Goal: Obtain resource: Download file/media

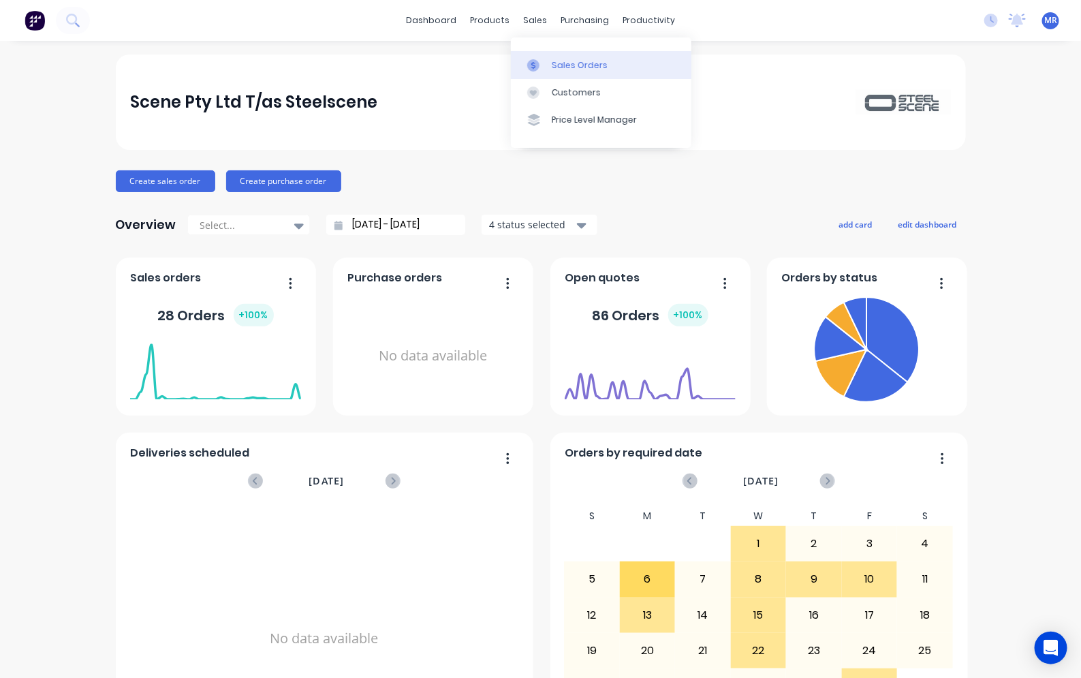
click at [556, 65] on div "Sales Orders" at bounding box center [580, 65] width 56 height 12
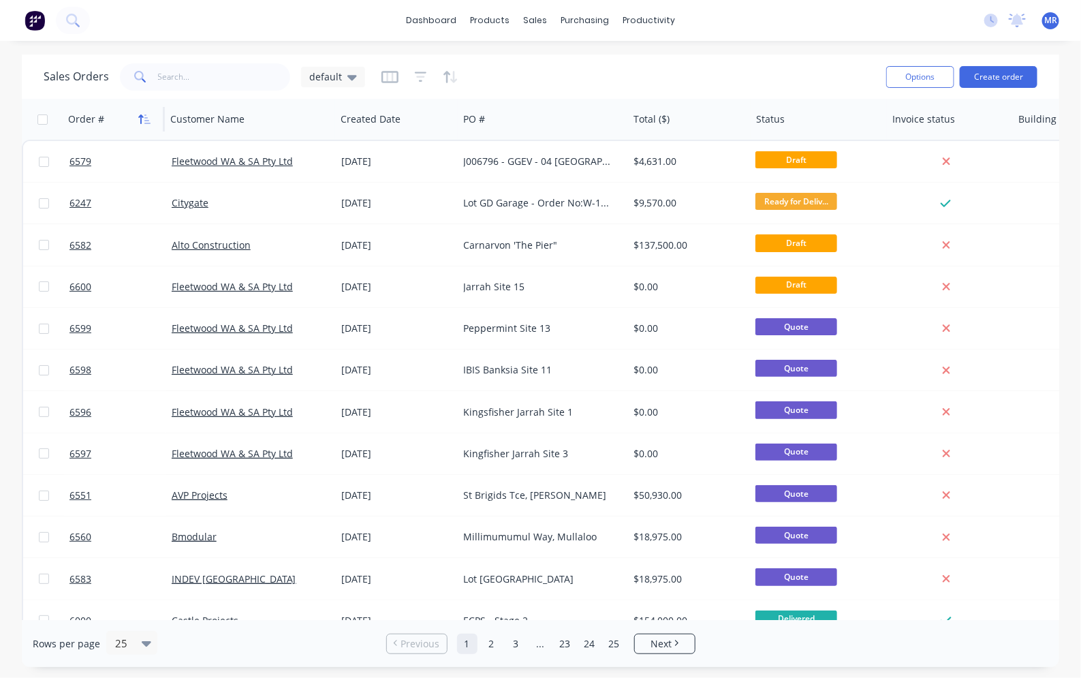
click at [143, 121] on icon "button" at bounding box center [144, 119] width 12 height 11
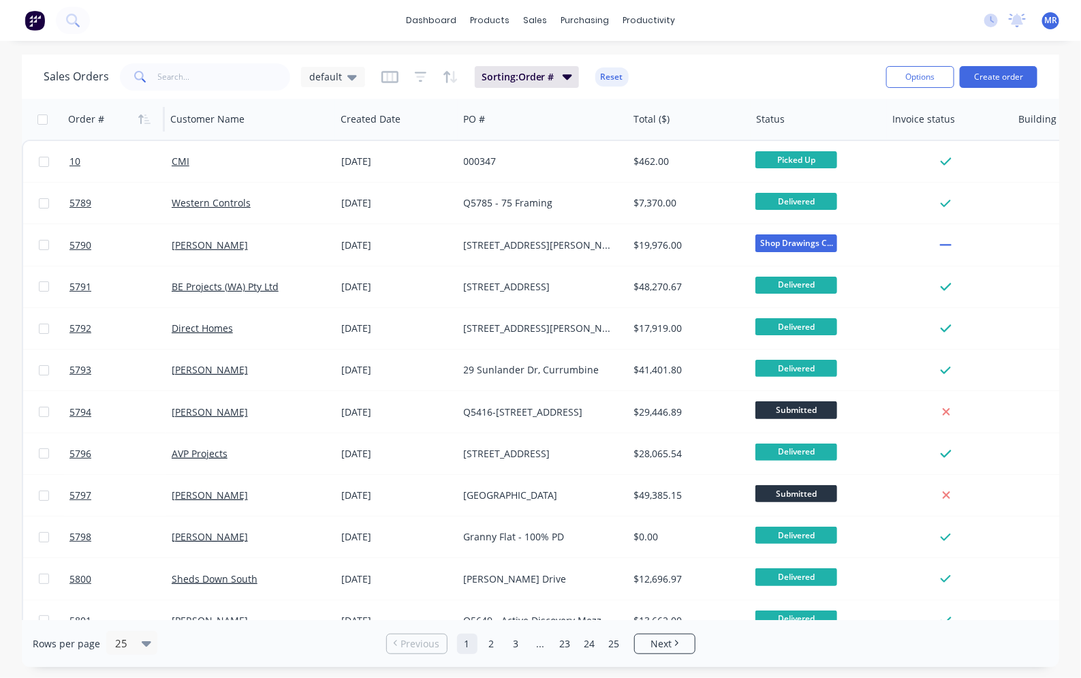
click at [143, 121] on icon "button" at bounding box center [144, 119] width 12 height 11
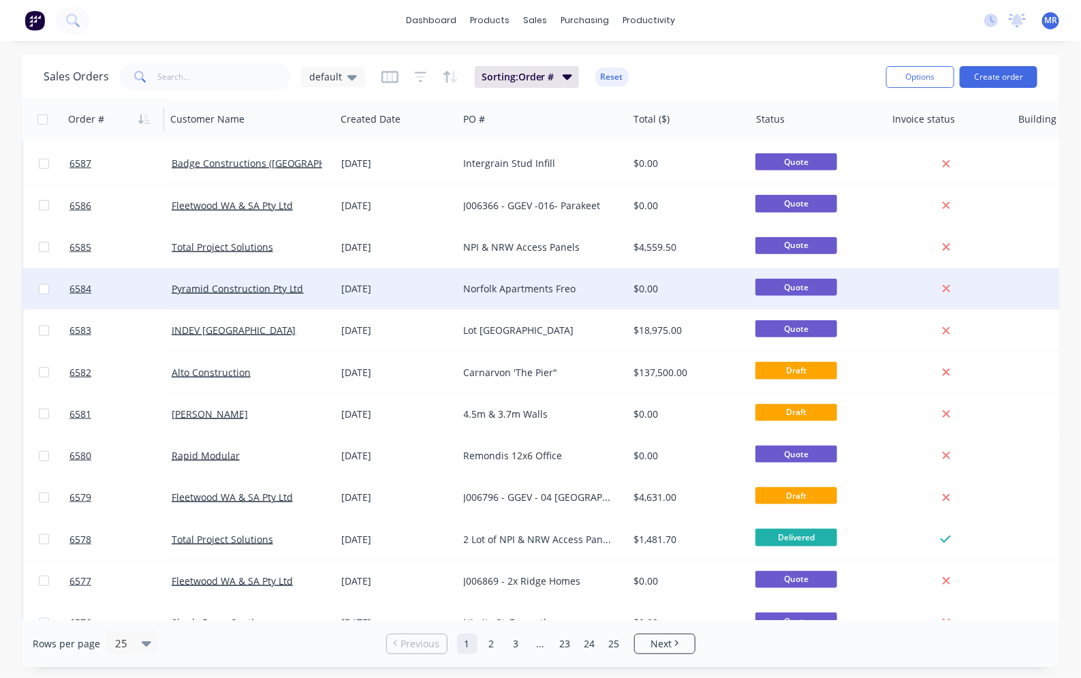
scroll to position [569, 0]
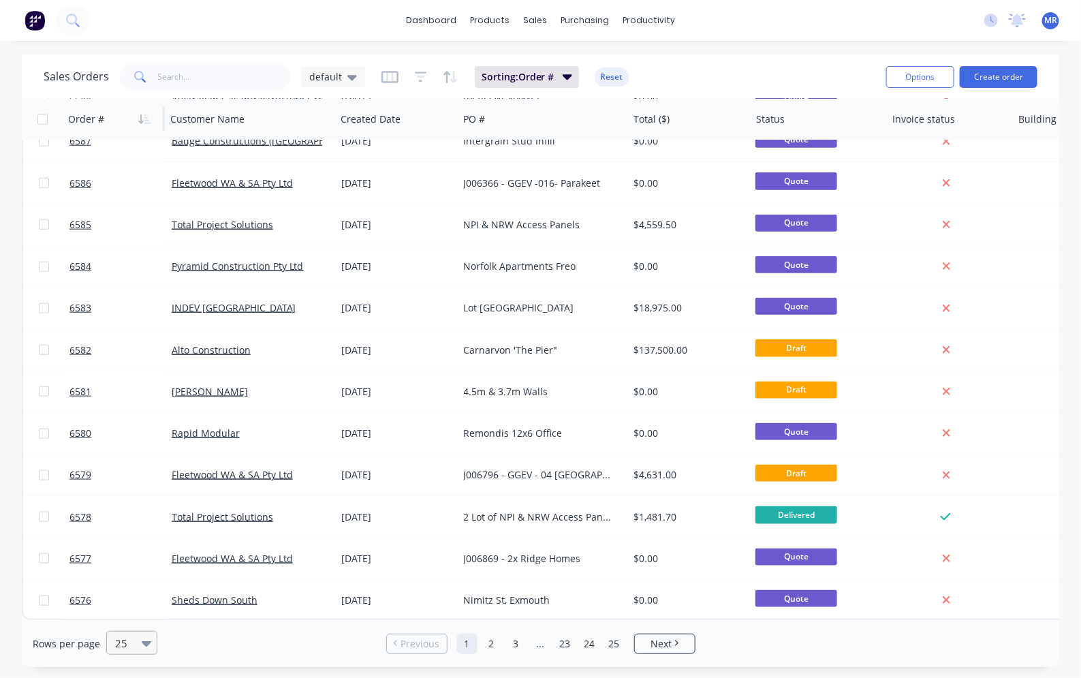
click at [133, 642] on div at bounding box center [126, 643] width 24 height 16
click at [131, 614] on div "100" at bounding box center [129, 609] width 51 height 25
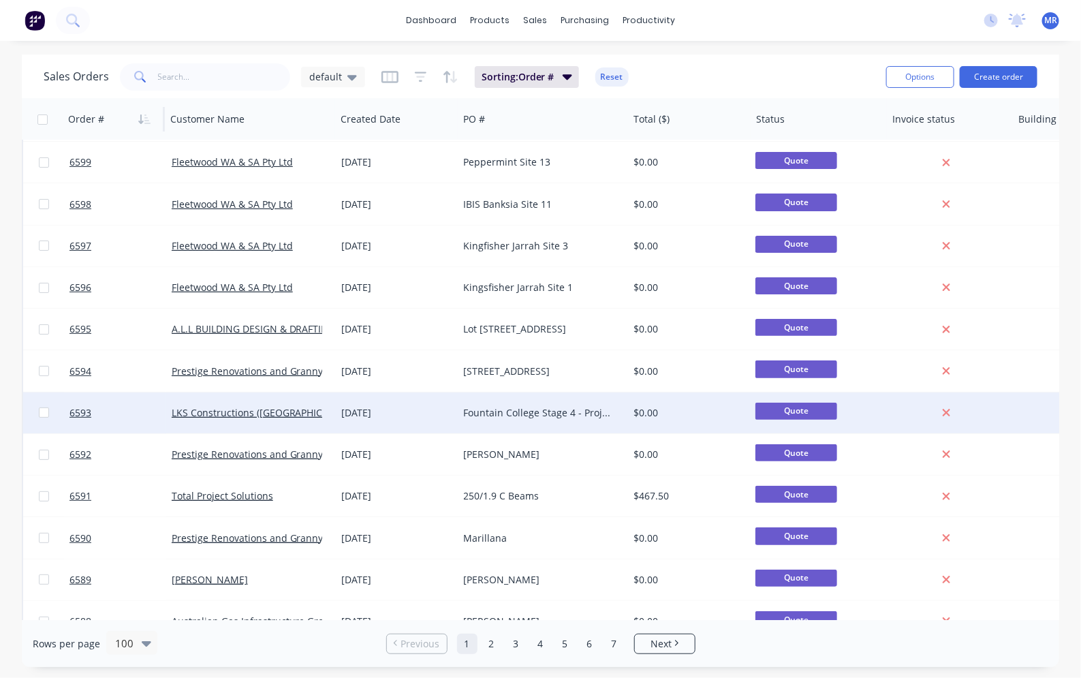
scroll to position [0, 0]
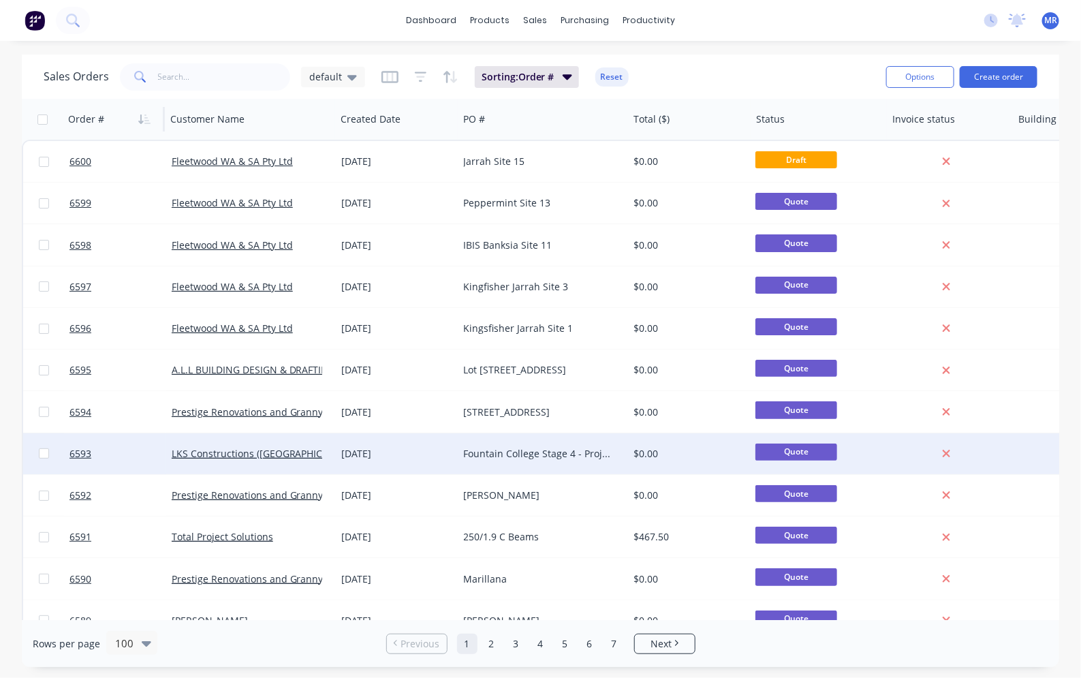
click at [536, 448] on div "Fountain College Stage 4 - Project #171909" at bounding box center [539, 454] width 151 height 14
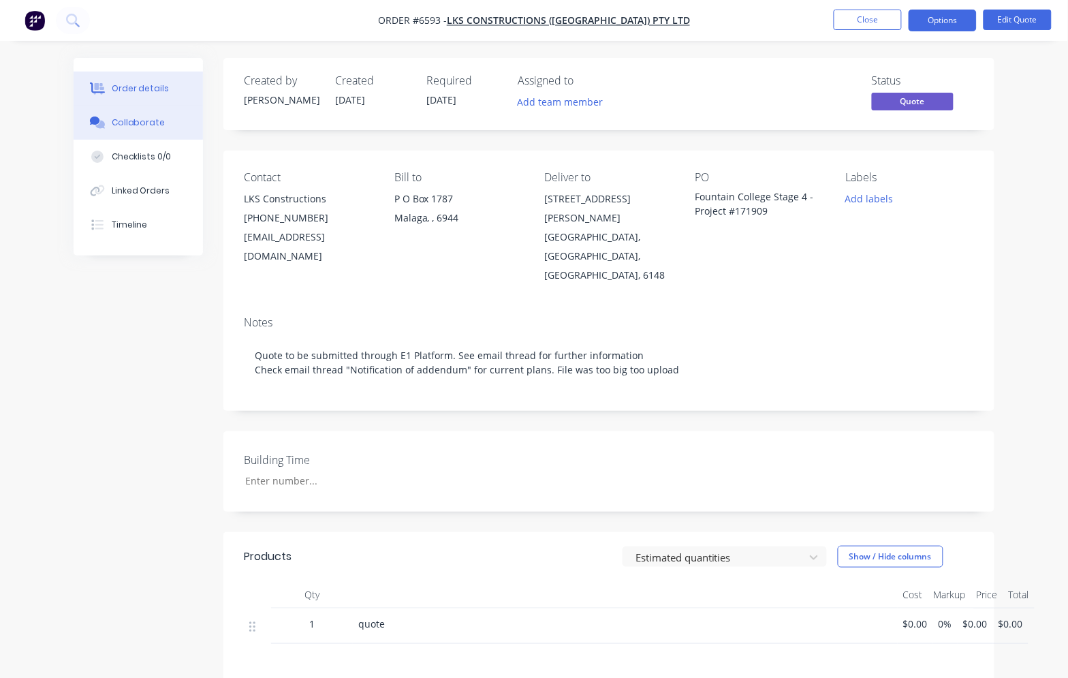
drag, startPoint x: 144, startPoint y: 119, endPoint x: 174, endPoint y: 126, distance: 31.4
click at [144, 118] on div "Collaborate" at bounding box center [139, 122] width 54 height 12
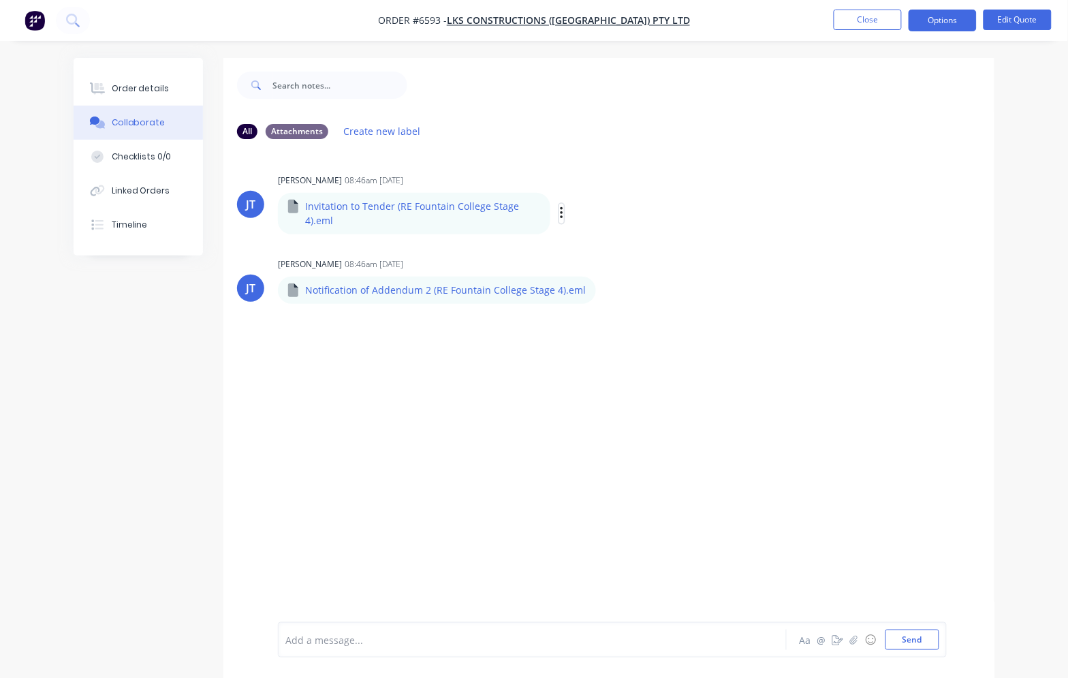
click at [563, 217] on icon "button" at bounding box center [561, 213] width 3 height 12
click at [612, 240] on button "Download" at bounding box center [651, 249] width 153 height 31
click at [872, 11] on button "Close" at bounding box center [868, 20] width 68 height 20
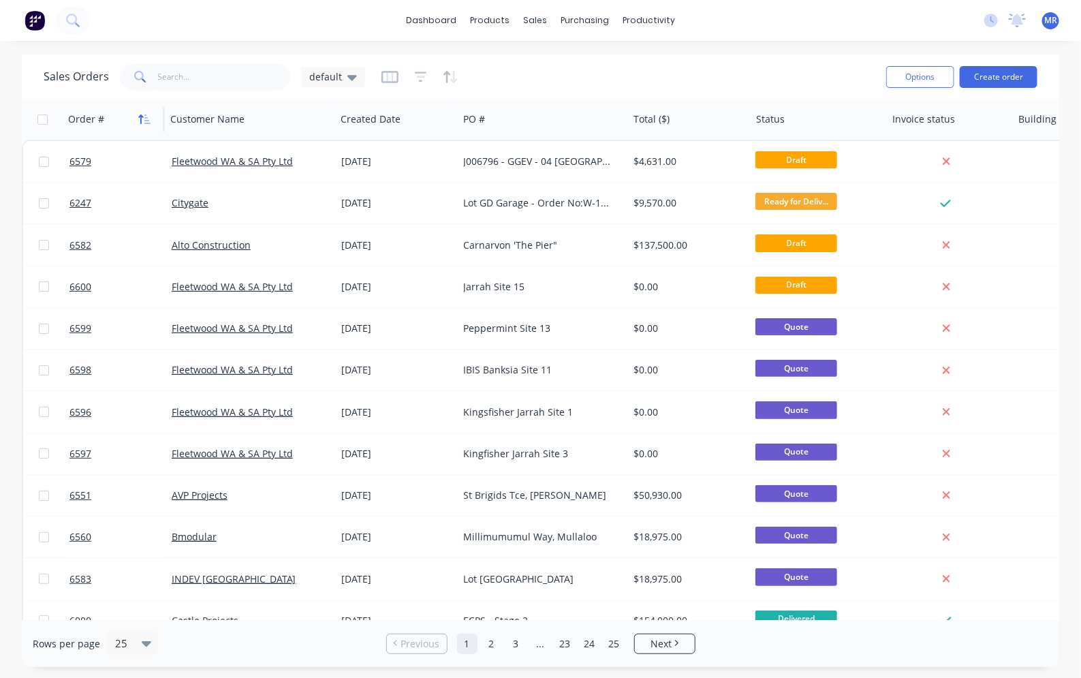
click at [140, 117] on icon "button" at bounding box center [144, 119] width 12 height 11
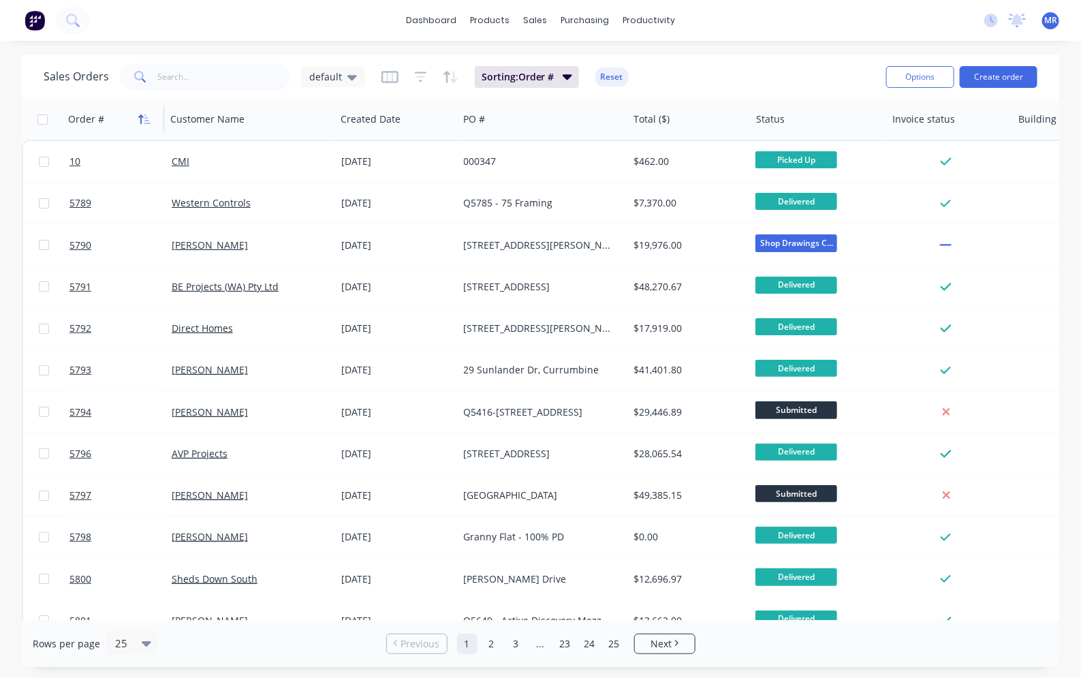
click at [140, 116] on icon "button" at bounding box center [144, 119] width 12 height 11
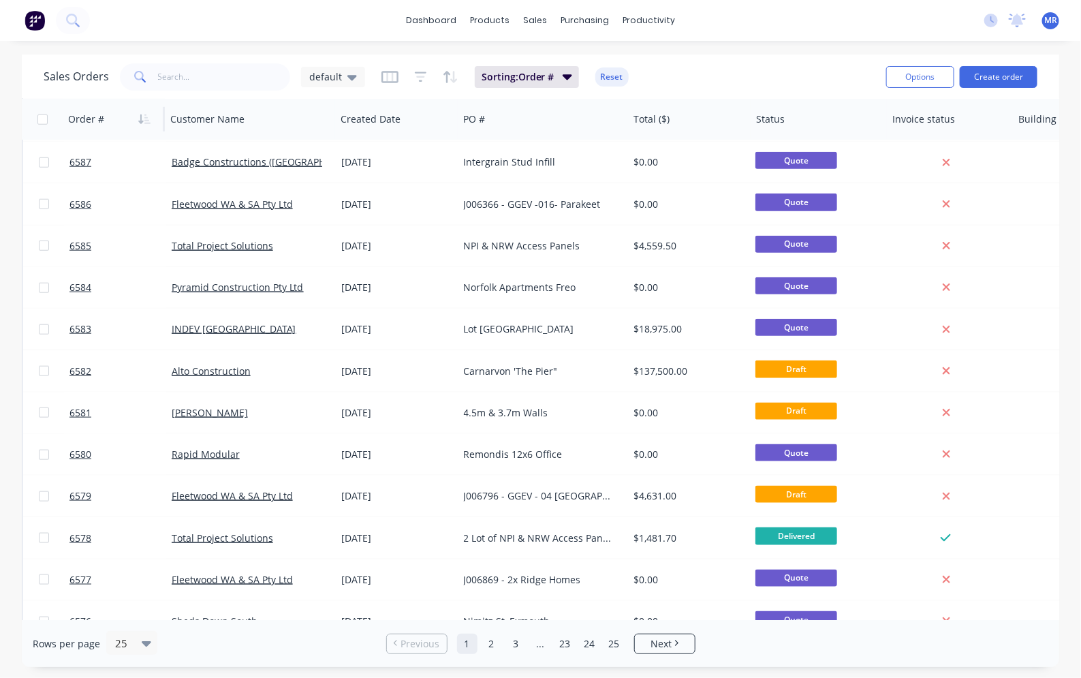
scroll to position [569, 0]
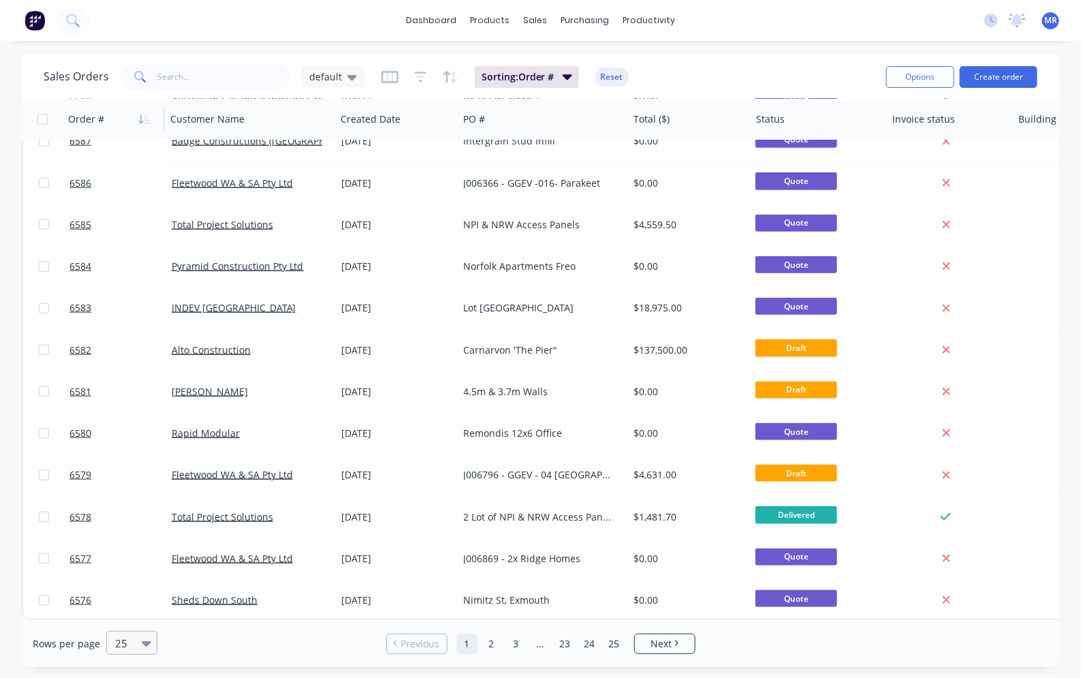
click at [138, 646] on div "25" at bounding box center [126, 642] width 32 height 22
click at [133, 616] on div "100" at bounding box center [129, 609] width 51 height 25
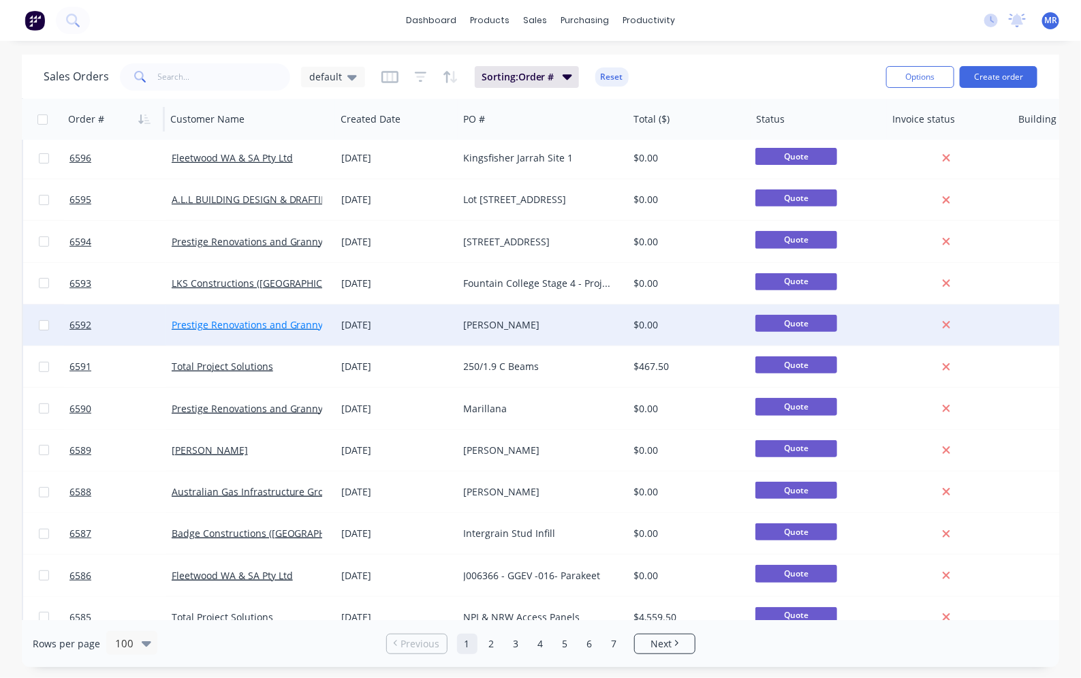
scroll to position [0, 0]
